Goal: Task Accomplishment & Management: Manage account settings

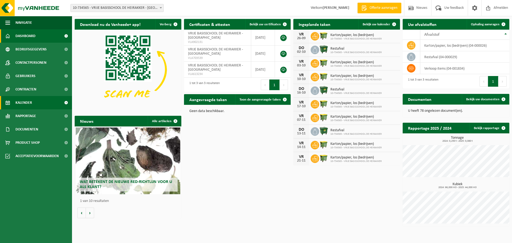
click at [29, 102] on span "Kalender" at bounding box center [23, 102] width 17 height 13
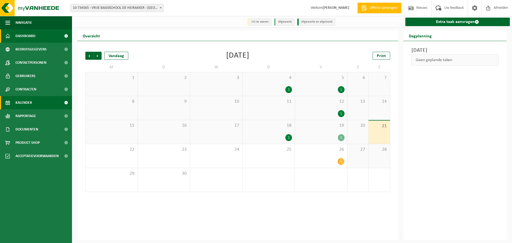
click at [25, 36] on span "Dashboard" at bounding box center [25, 35] width 20 height 13
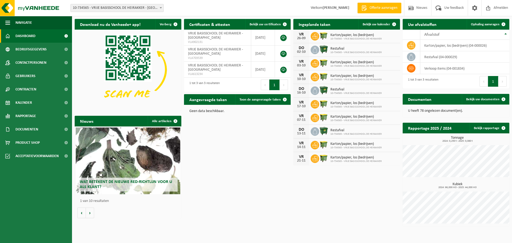
click at [362, 37] on span "Karton/papier, los (bedrijven)" at bounding box center [356, 35] width 51 height 4
click at [334, 38] on span "10-734565 - VRIJE BASISSCHOOL DE HEIRAKKER" at bounding box center [356, 38] width 51 height 3
click at [384, 23] on span "Bekijk uw kalender" at bounding box center [376, 24] width 27 height 3
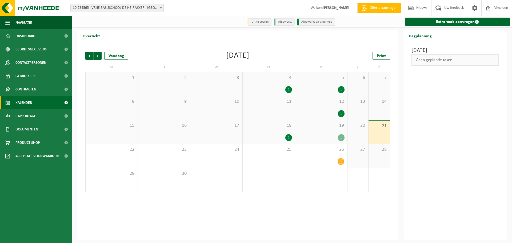
click at [339, 137] on div "1" at bounding box center [341, 137] width 7 height 7
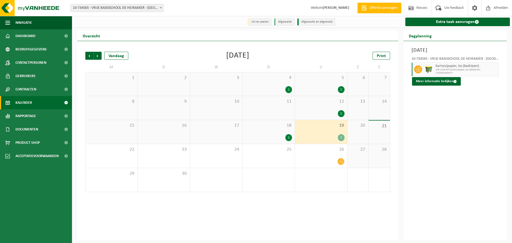
click at [292, 136] on div "1" at bounding box center [289, 137] width 7 height 7
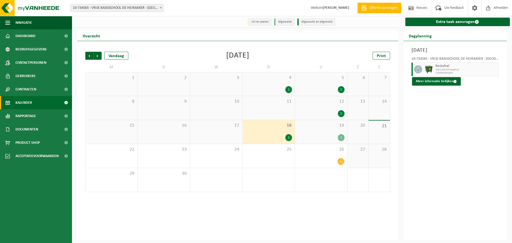
click at [328, 140] on div "1" at bounding box center [321, 137] width 47 height 7
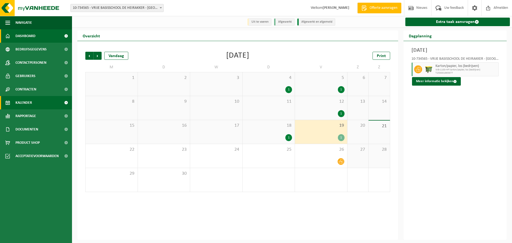
click at [19, 37] on span "Dashboard" at bounding box center [25, 35] width 20 height 13
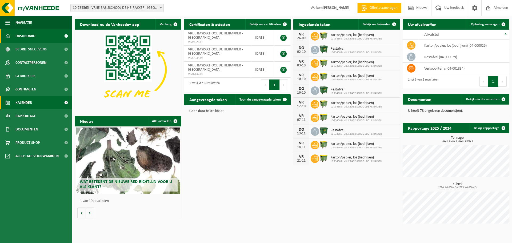
click at [25, 99] on span "Kalender" at bounding box center [23, 102] width 17 height 13
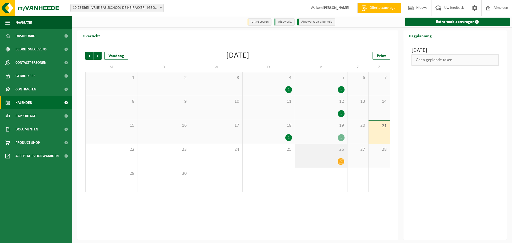
click at [344, 162] on span at bounding box center [341, 161] width 7 height 7
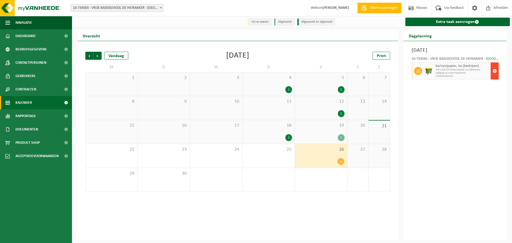
click at [494, 71] on span "button" at bounding box center [495, 71] width 4 height 11
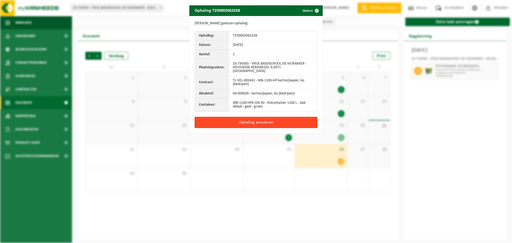
click at [256, 117] on button "Ophaling annuleren" at bounding box center [256, 122] width 123 height 11
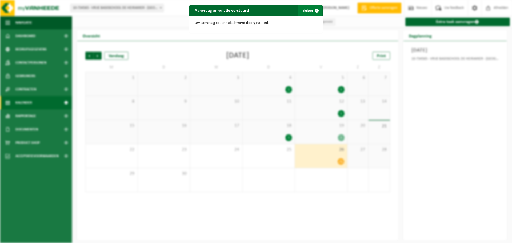
click at [314, 10] on span "button" at bounding box center [317, 10] width 11 height 11
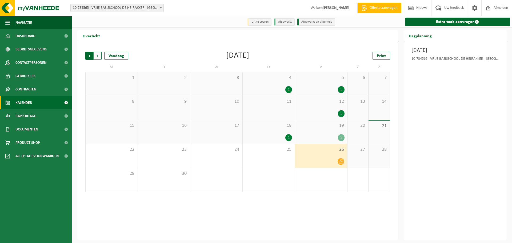
click at [98, 53] on span "Volgende" at bounding box center [98, 56] width 8 height 8
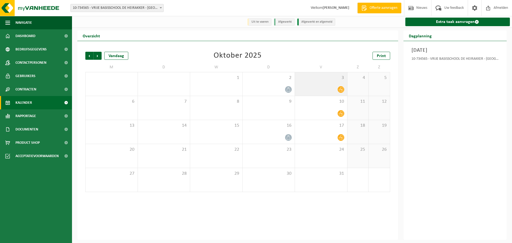
click at [341, 89] on icon at bounding box center [341, 90] width 5 height 4
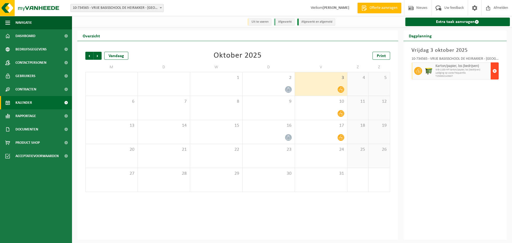
click at [495, 70] on span "button" at bounding box center [495, 71] width 4 height 11
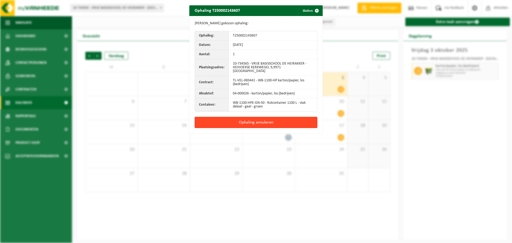
click at [244, 117] on button "Ophaling annuleren" at bounding box center [256, 122] width 123 height 11
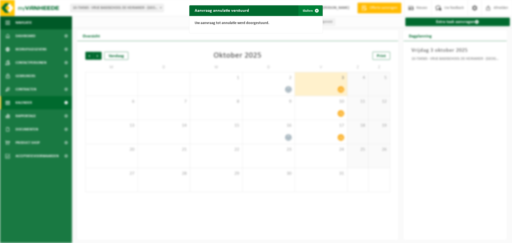
click at [316, 10] on span "button" at bounding box center [317, 10] width 11 height 11
